Goal: Check status: Check status

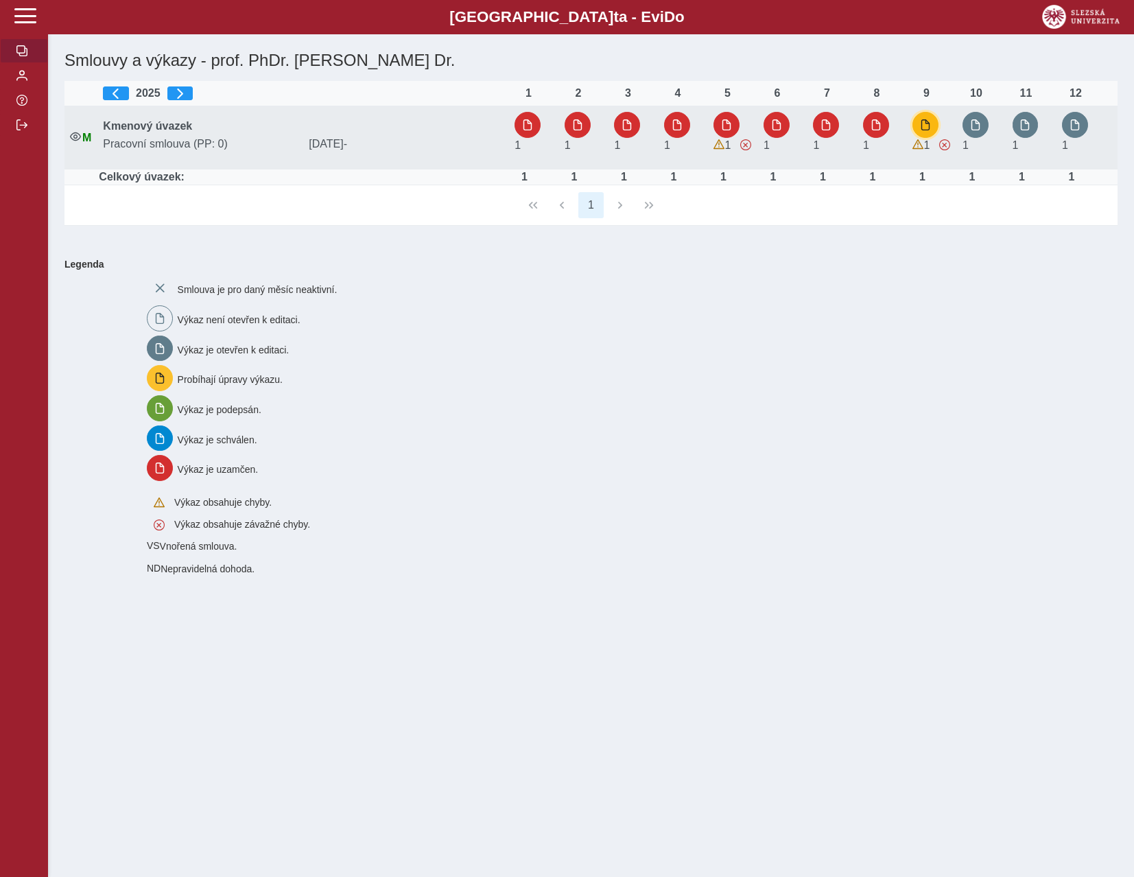
click at [928, 120] on span "button" at bounding box center [925, 124] width 11 height 11
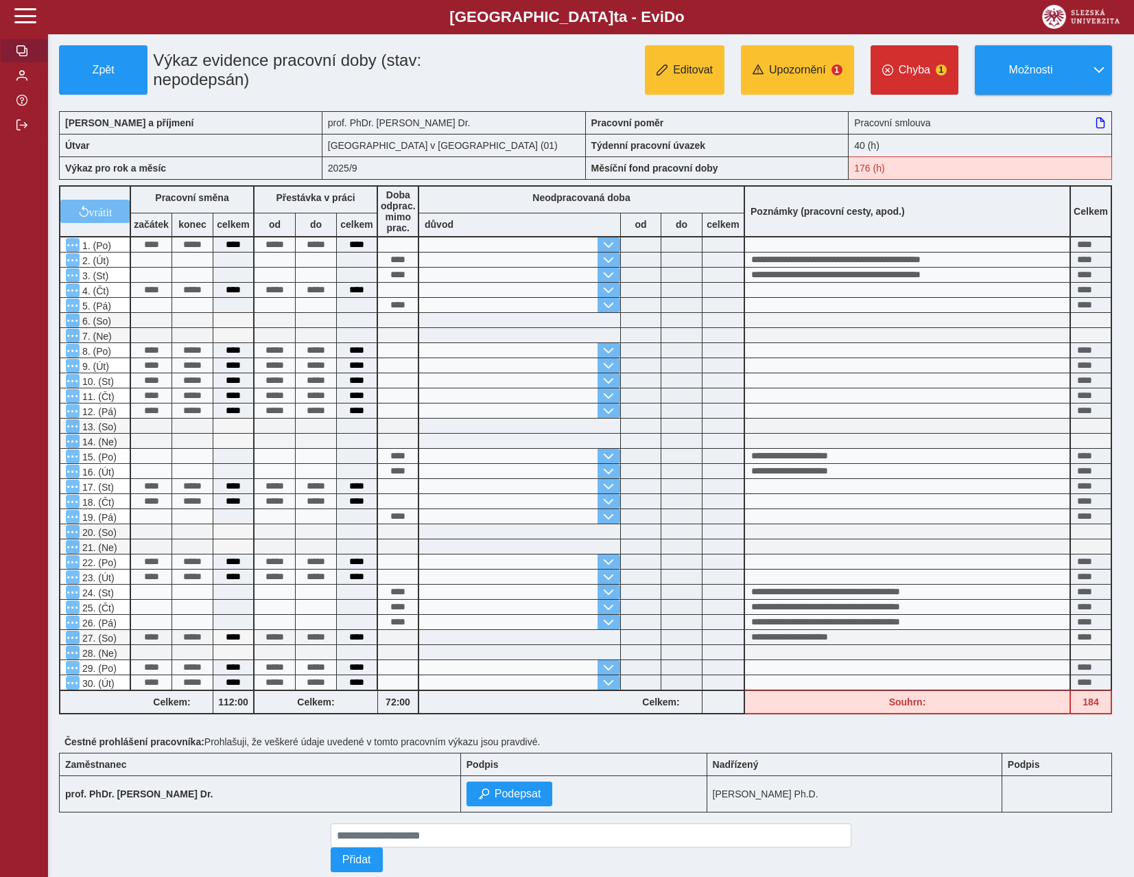
click at [24, 56] on span "button" at bounding box center [21, 50] width 11 height 11
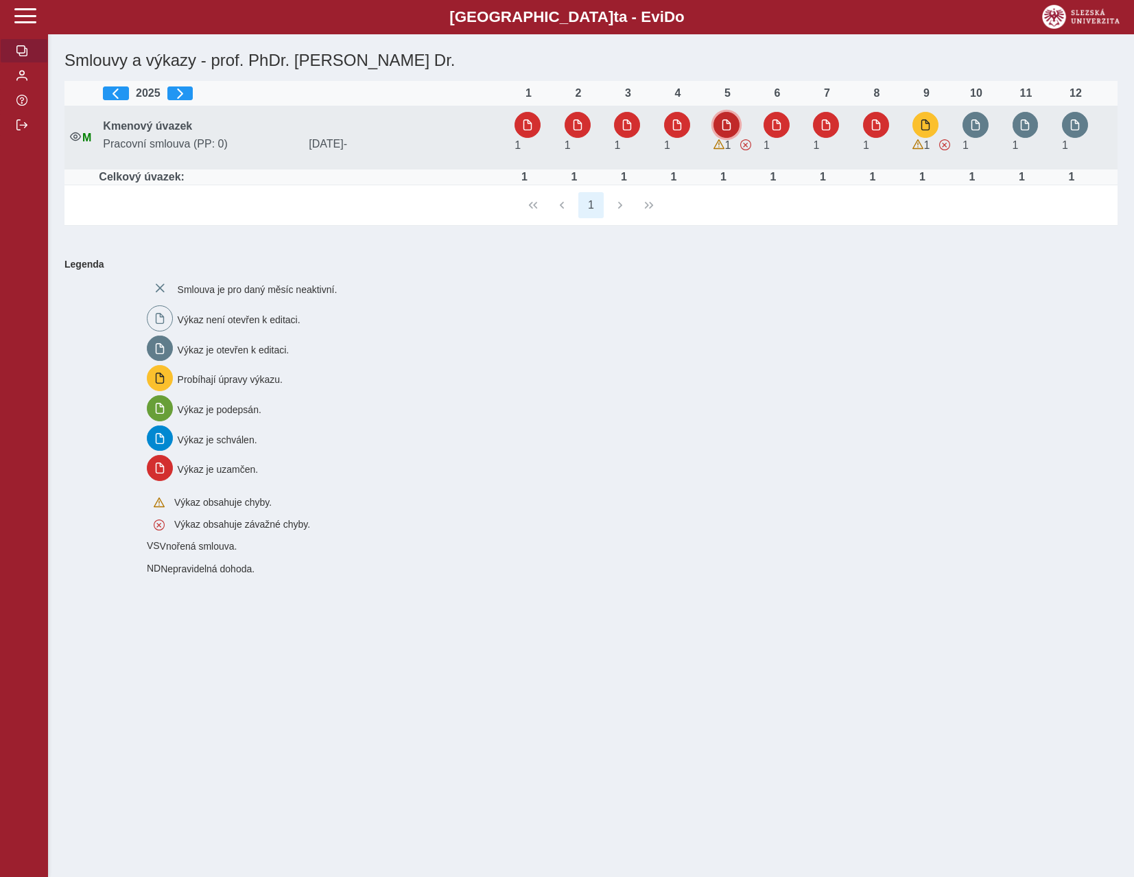
click at [729, 125] on span "button" at bounding box center [726, 124] width 11 height 11
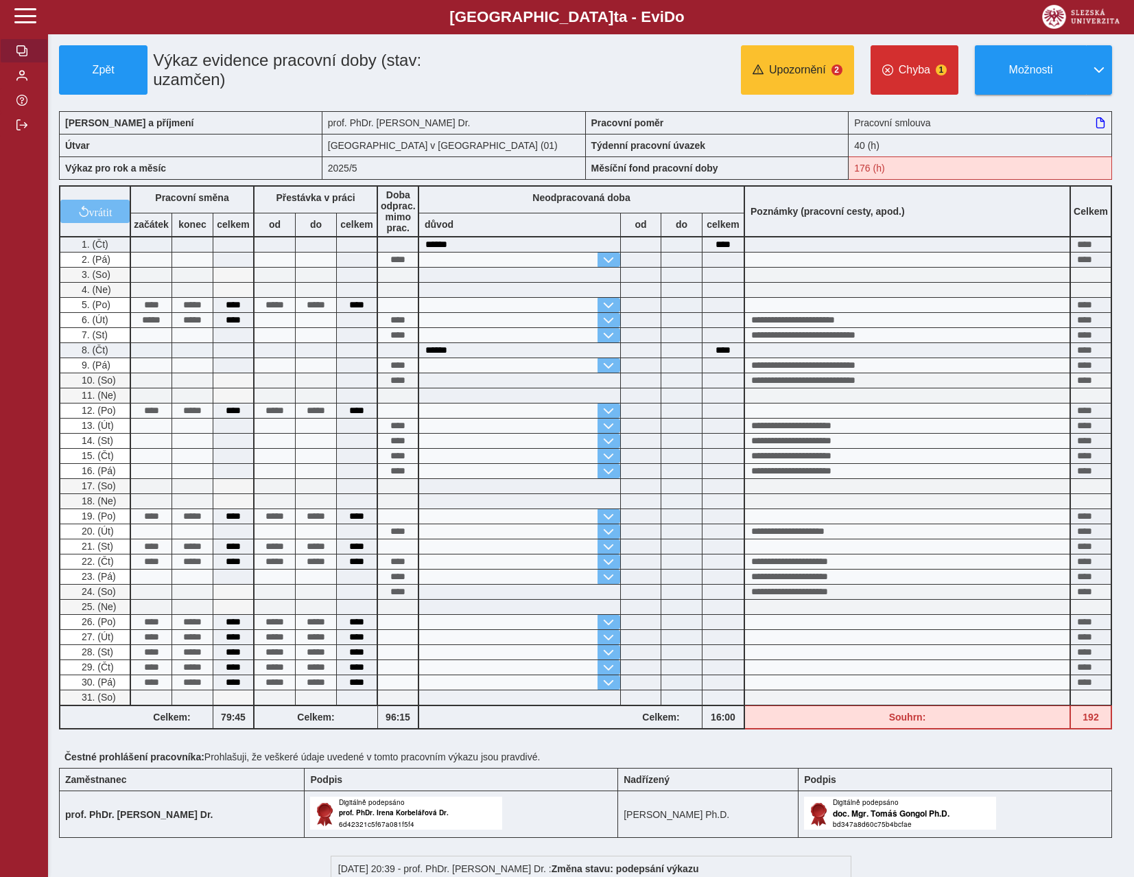
click at [16, 63] on button "button" at bounding box center [24, 50] width 48 height 25
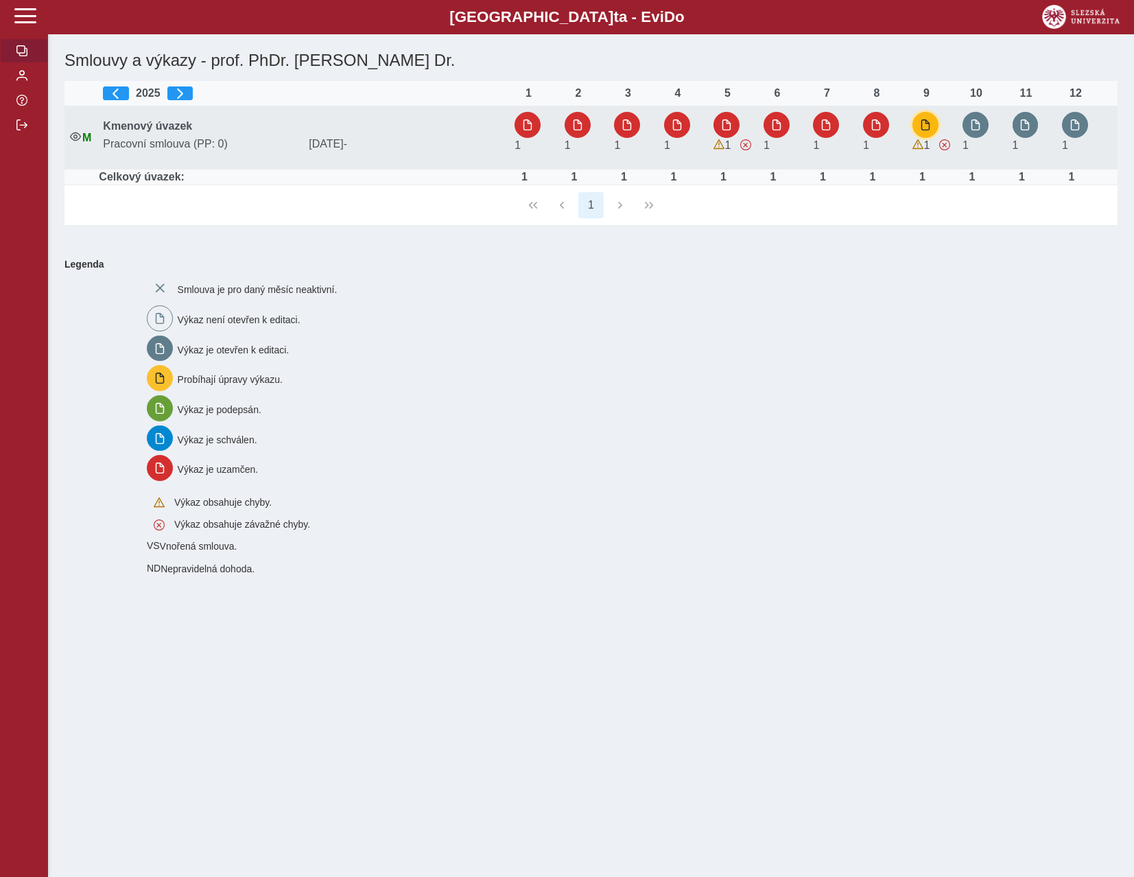
click at [930, 123] on span "button" at bounding box center [925, 124] width 11 height 11
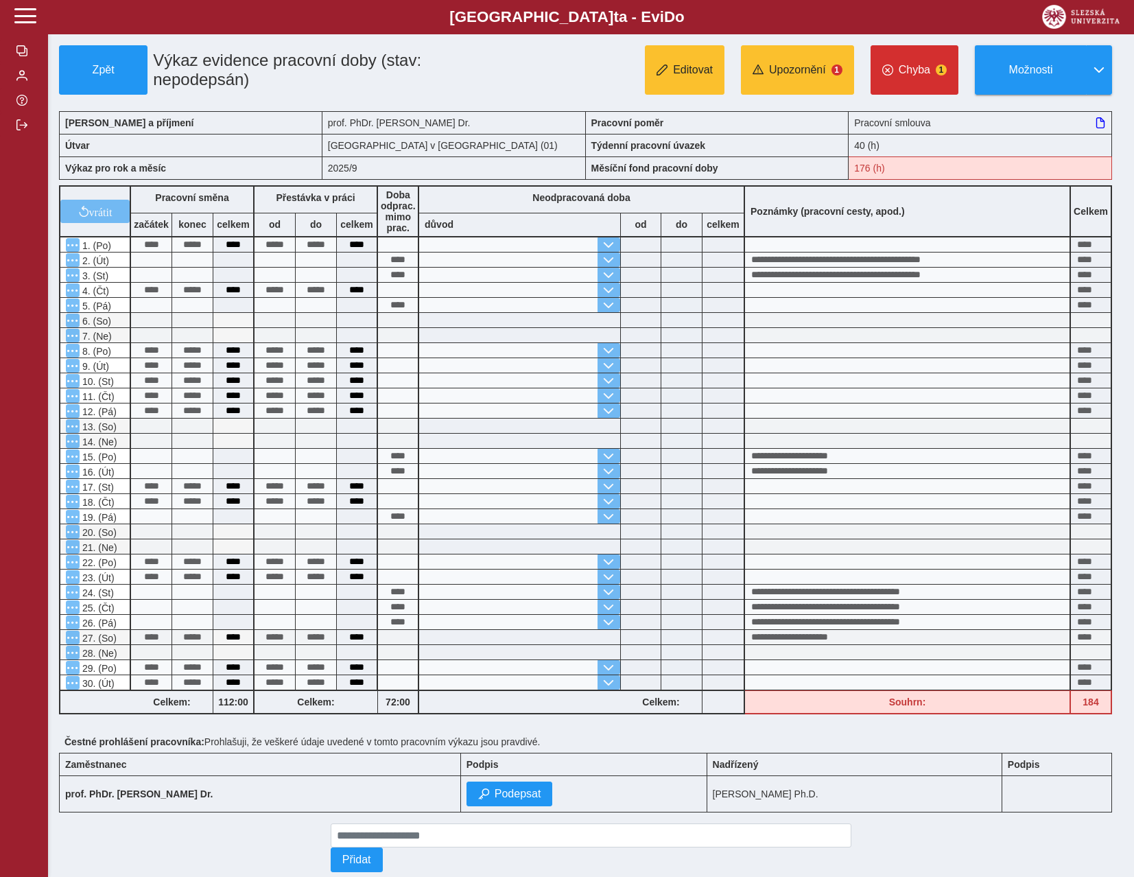
click at [484, 80] on h1 "Výkaz evidence pracovní doby (stav: nepodepsán)" at bounding box center [325, 69] width 355 height 49
click at [32, 88] on button "button" at bounding box center [24, 75] width 48 height 25
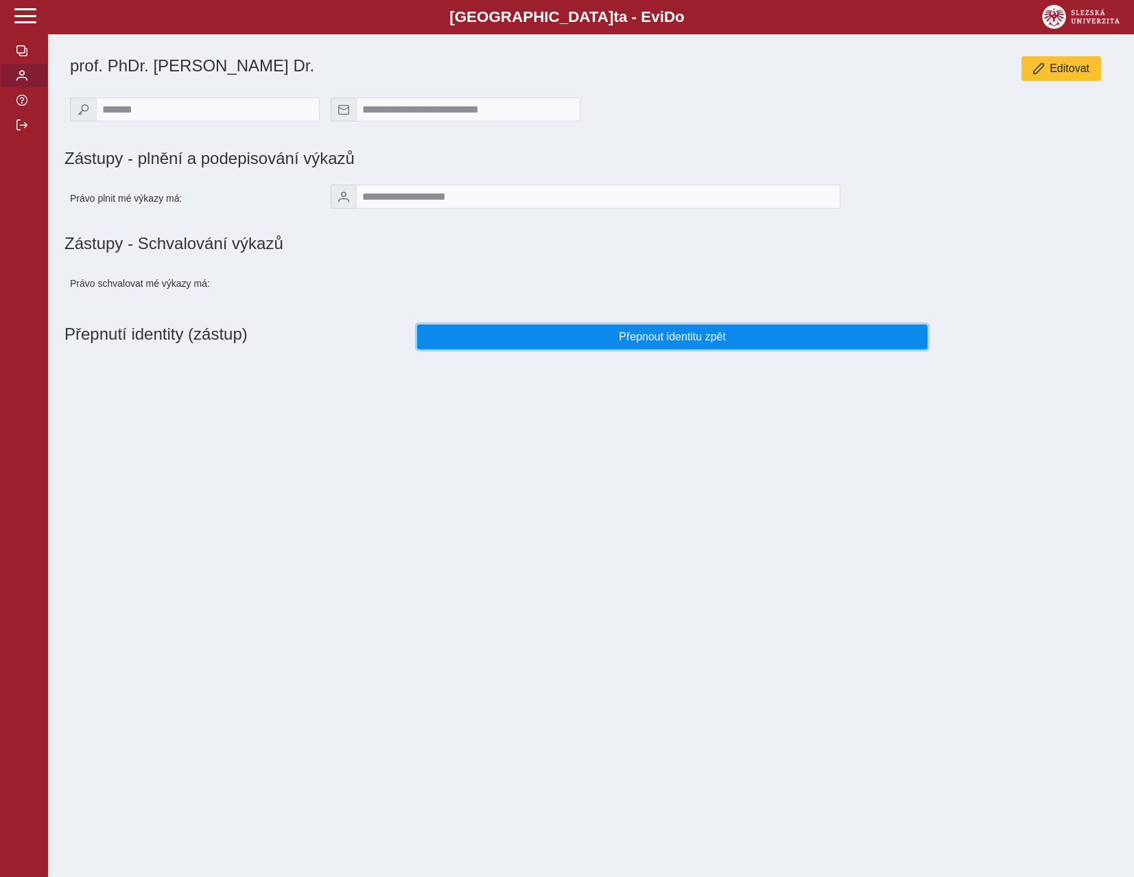
click at [636, 340] on span "Přepnout identitu zpět" at bounding box center [672, 337] width 487 height 12
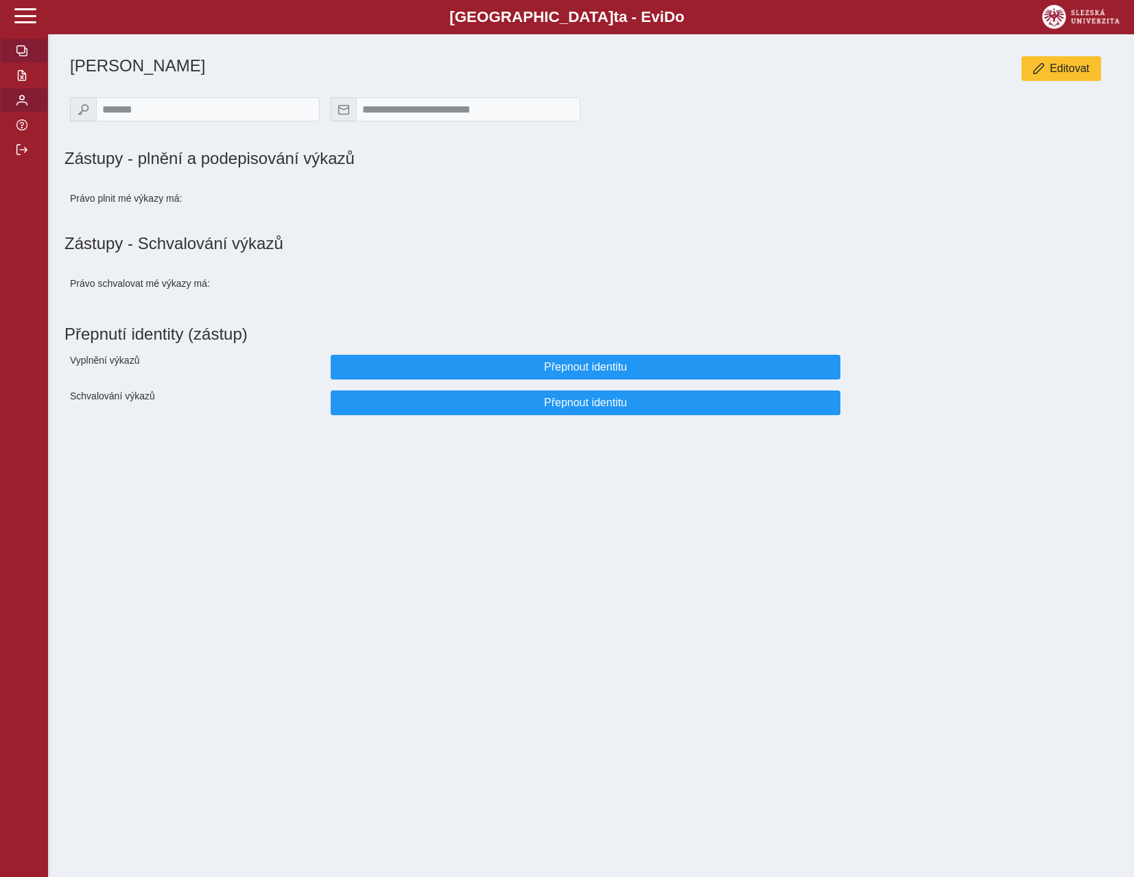
click at [12, 63] on button "button" at bounding box center [24, 50] width 48 height 25
